Goal: Task Accomplishment & Management: Manage account settings

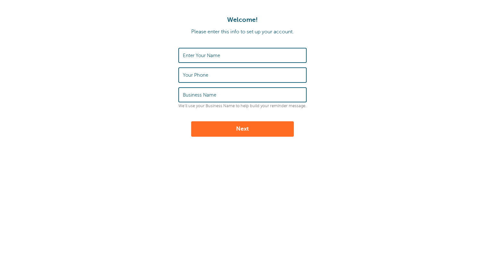
click at [248, 55] on input "Enter Your Name" at bounding box center [242, 55] width 119 height 14
type input "Jonathan Zacks"
type input "9174553539"
type input "GoReminders"
click at [263, 125] on button "Next" at bounding box center [242, 128] width 103 height 15
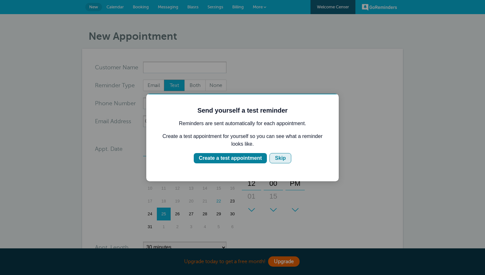
click at [286, 157] on div "Skip" at bounding box center [280, 158] width 11 height 8
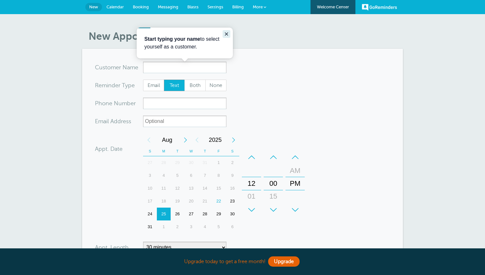
click at [226, 32] on icon "Close guide" at bounding box center [226, 33] width 5 height 5
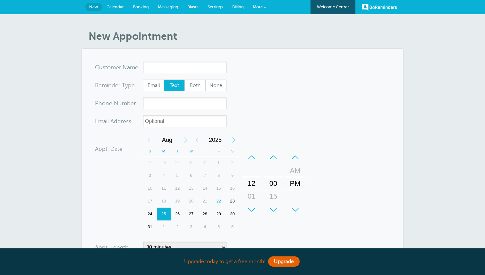
drag, startPoint x: 241, startPoint y: 11, endPoint x: 238, endPoint y: 4, distance: 7.9
click at [241, 11] on link "Billing" at bounding box center [238, 7] width 21 height 14
